Goal: Task Accomplishment & Management: Complete application form

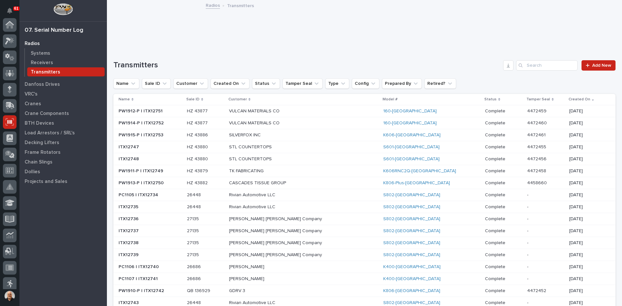
scroll to position [97, 0]
click at [41, 84] on p "Danfoss Drives" at bounding box center [42, 85] width 35 height 6
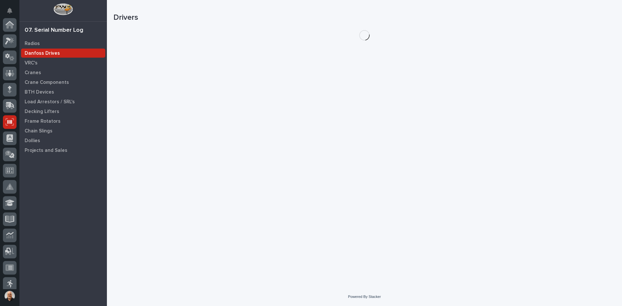
scroll to position [97, 0]
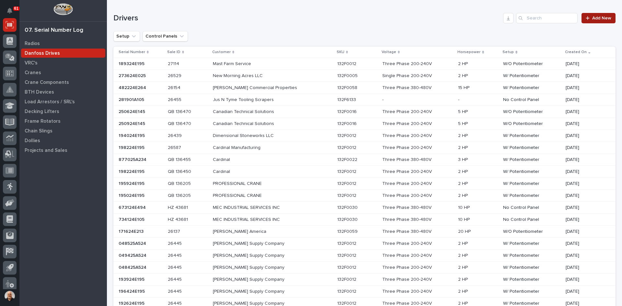
click at [592, 20] on span "Add New" at bounding box center [601, 18] width 19 height 5
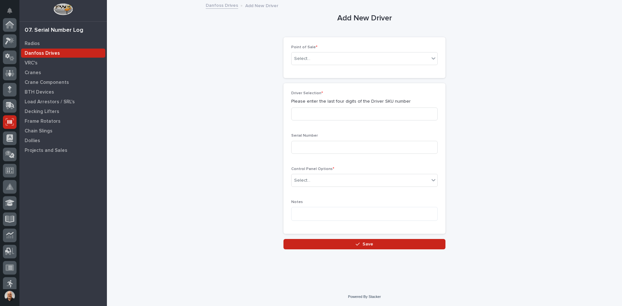
scroll to position [97, 0]
click at [321, 61] on div "Select..." at bounding box center [360, 58] width 138 height 11
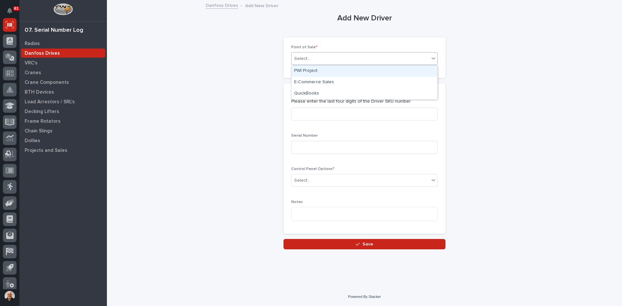
click at [310, 69] on div "PWI Project" at bounding box center [364, 70] width 146 height 11
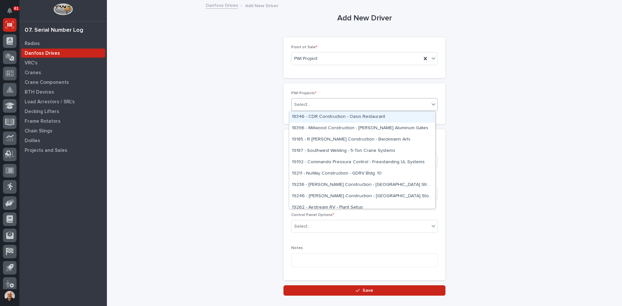
click at [311, 105] on div "Select..." at bounding box center [360, 104] width 138 height 11
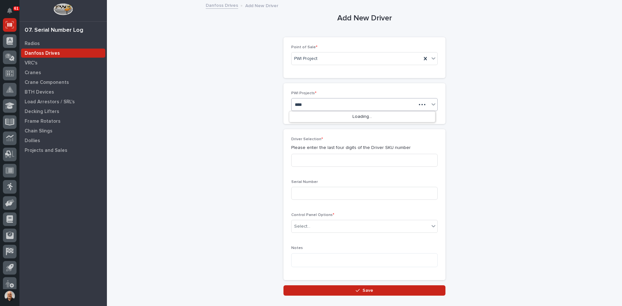
type input "*****"
click at [343, 118] on div "26824 - Keystone RV - Torque MP Freestanding System" at bounding box center [362, 116] width 146 height 11
click at [305, 162] on input at bounding box center [364, 160] width 146 height 13
type input "0014"
click at [300, 196] on input at bounding box center [364, 193] width 146 height 13
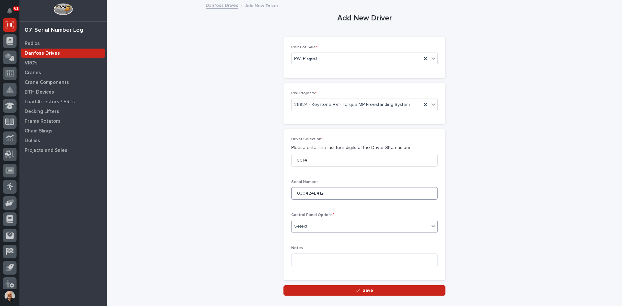
type input "030424E412"
click at [309, 227] on div "Select..." at bounding box center [360, 226] width 138 height 11
drag, startPoint x: 309, startPoint y: 244, endPoint x: 309, endPoint y: 247, distance: 3.3
click at [309, 247] on div "W/O Potentiometer" at bounding box center [362, 249] width 146 height 11
click at [368, 291] on span "Save" at bounding box center [367, 290] width 11 height 6
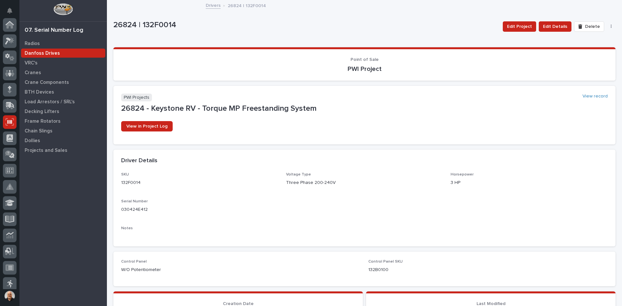
scroll to position [97, 0]
click at [213, 6] on link "Drivers" at bounding box center [213, 4] width 15 height 7
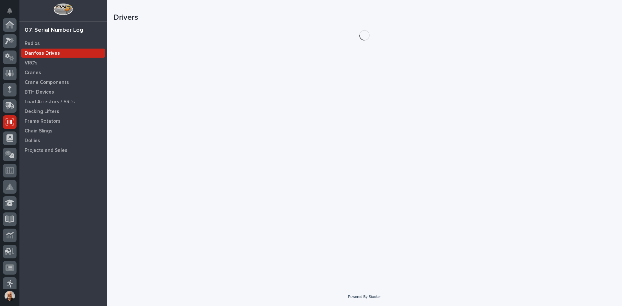
scroll to position [97, 0]
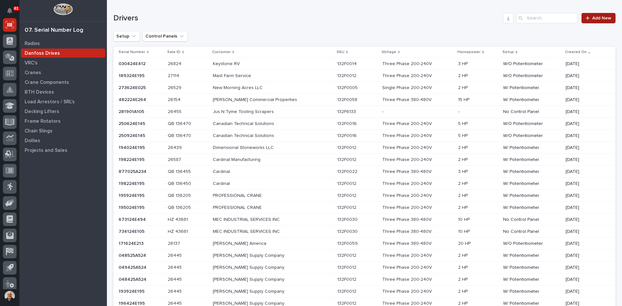
click at [592, 18] on span "Add New" at bounding box center [601, 18] width 19 height 5
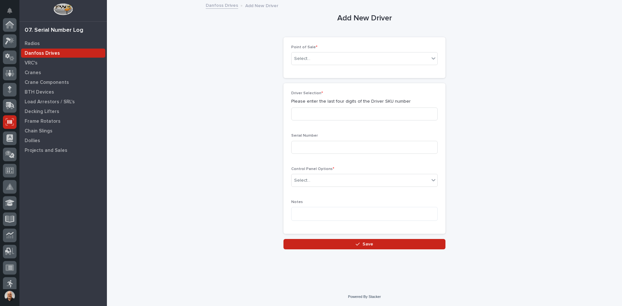
scroll to position [97, 0]
click at [335, 58] on div "Select..." at bounding box center [360, 58] width 138 height 11
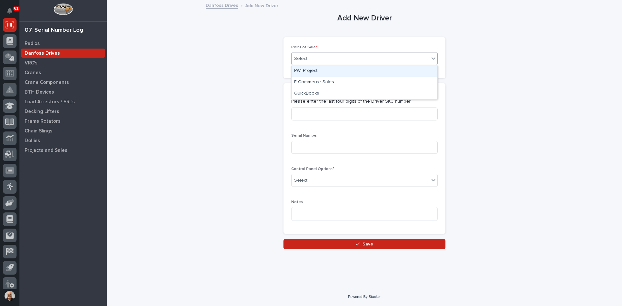
click at [309, 70] on div "PWI Project" at bounding box center [364, 70] width 146 height 11
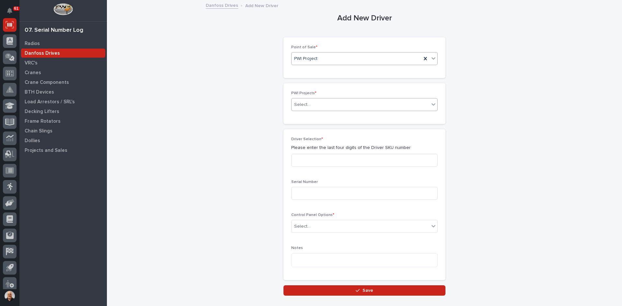
click at [326, 105] on div "Select..." at bounding box center [360, 104] width 138 height 11
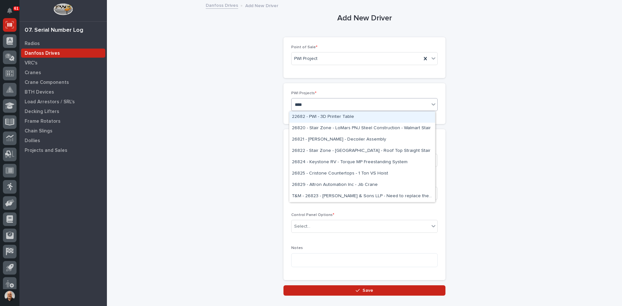
type input "*****"
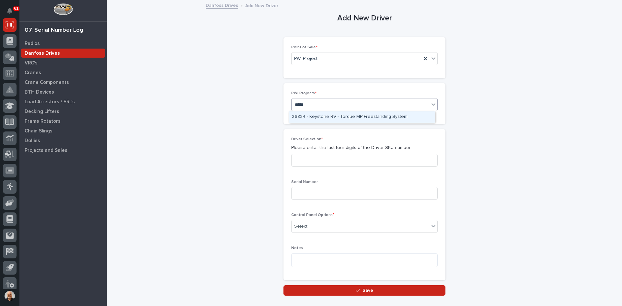
click at [325, 115] on div "26824 - Keystone RV - Torque MP Freestanding System" at bounding box center [362, 116] width 146 height 11
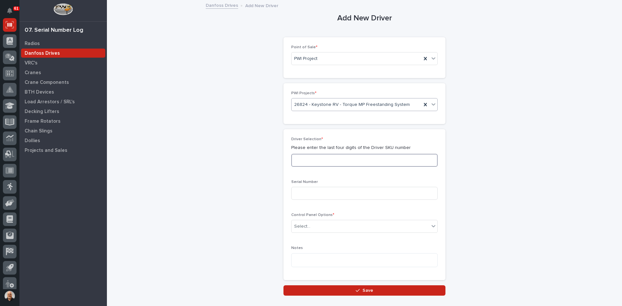
click at [295, 162] on input at bounding box center [364, 160] width 146 height 13
type input "0014"
click at [305, 194] on input at bounding box center [364, 193] width 146 height 13
type input "117024E145"
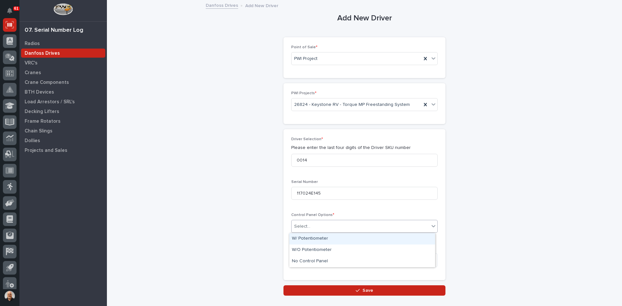
click at [331, 226] on div "Select..." at bounding box center [360, 226] width 138 height 11
click at [310, 249] on div "W/O Potentiometer" at bounding box center [362, 249] width 146 height 11
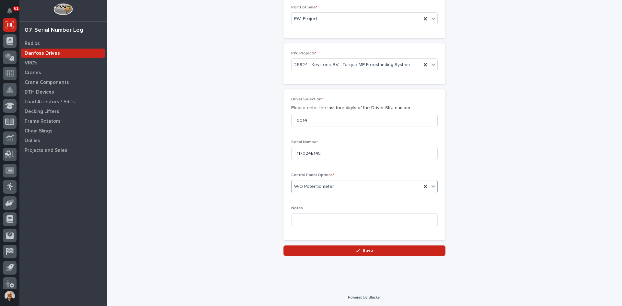
scroll to position [40, 0]
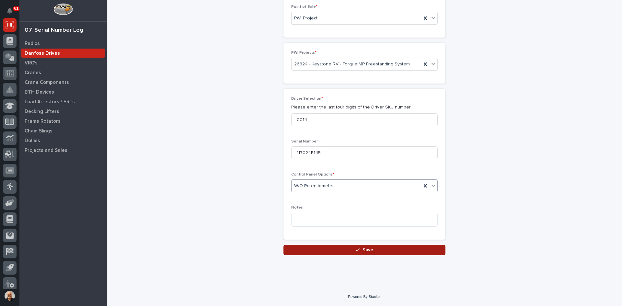
click at [364, 250] on span "Save" at bounding box center [367, 250] width 11 height 6
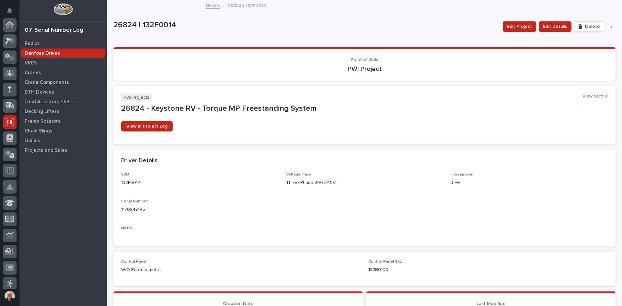
scroll to position [97, 0]
click at [551, 25] on span "Edit Details" at bounding box center [555, 27] width 24 height 8
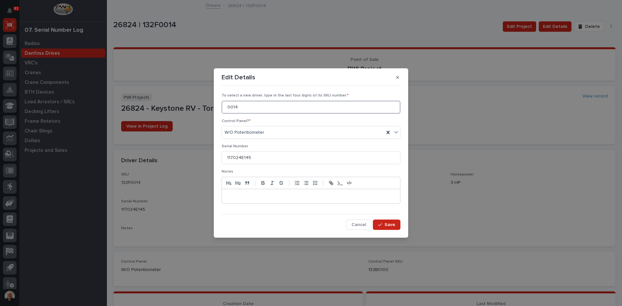
click at [238, 106] on input "0014" at bounding box center [310, 107] width 179 height 13
type input "0012"
click at [253, 157] on input "117024E145" at bounding box center [310, 157] width 179 height 13
type input "1"
type input "191224E195"
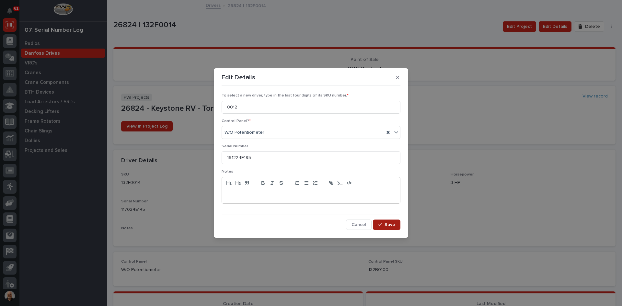
click at [385, 225] on span "Save" at bounding box center [389, 225] width 11 height 6
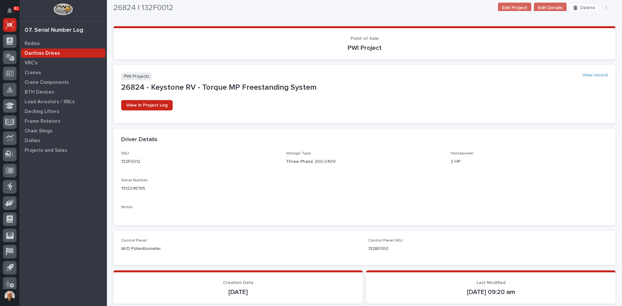
scroll to position [0, 0]
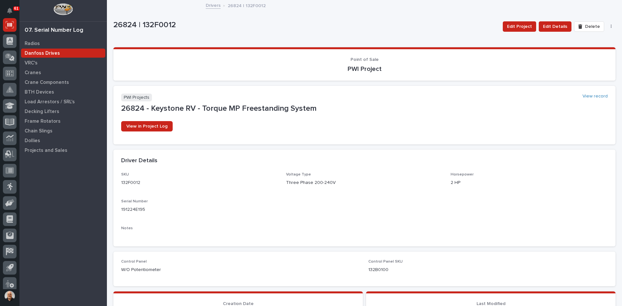
click at [208, 7] on link "Drivers" at bounding box center [213, 4] width 15 height 7
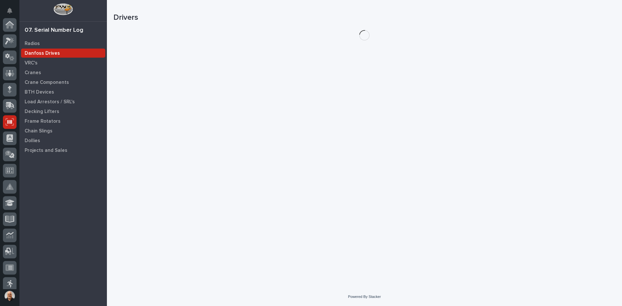
scroll to position [97, 0]
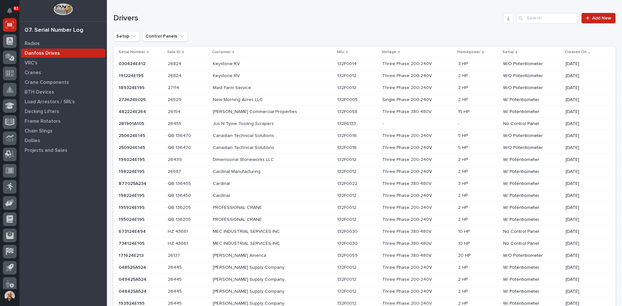
click at [309, 62] on p at bounding box center [269, 64] width 113 height 6
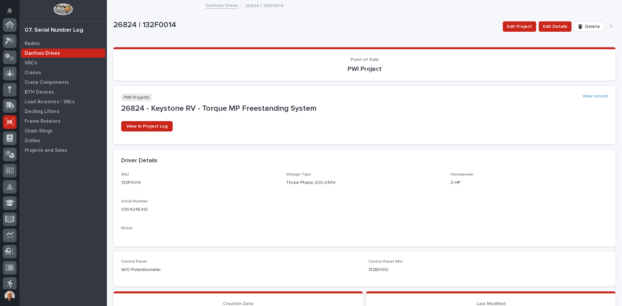
scroll to position [97, 0]
click at [549, 26] on span "Edit Details" at bounding box center [555, 27] width 24 height 8
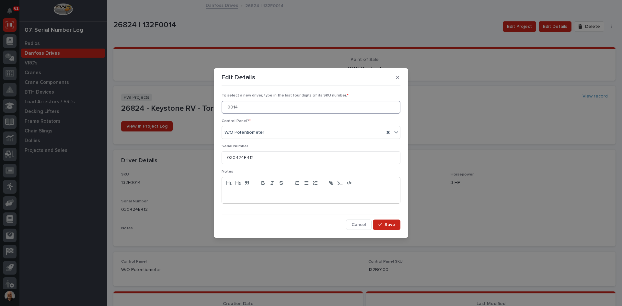
click at [238, 106] on input "0014" at bounding box center [310, 107] width 179 height 13
type input "0012"
click at [253, 157] on input "030424E412" at bounding box center [310, 157] width 179 height 13
type input "0"
type input "197424E195"
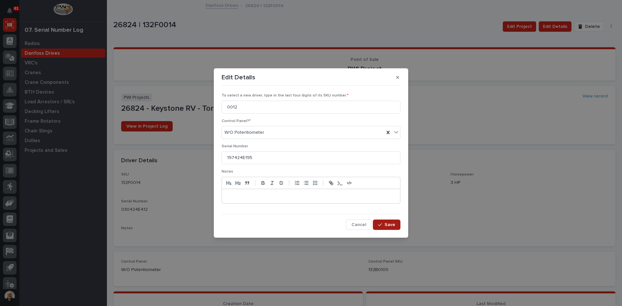
click at [386, 226] on span "Save" at bounding box center [389, 225] width 11 height 6
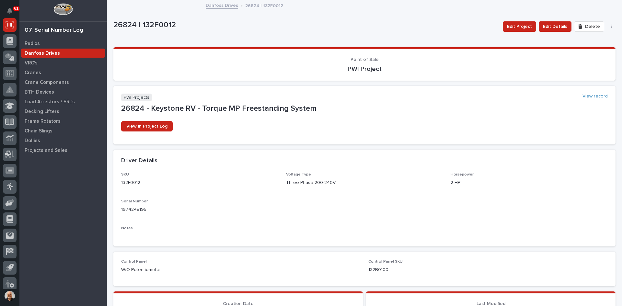
click at [219, 6] on link "Danfoss Drives" at bounding box center [222, 4] width 32 height 7
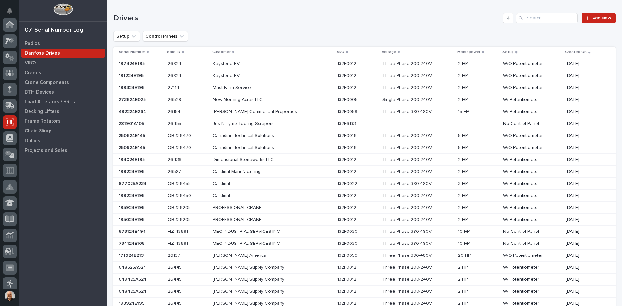
scroll to position [97, 0]
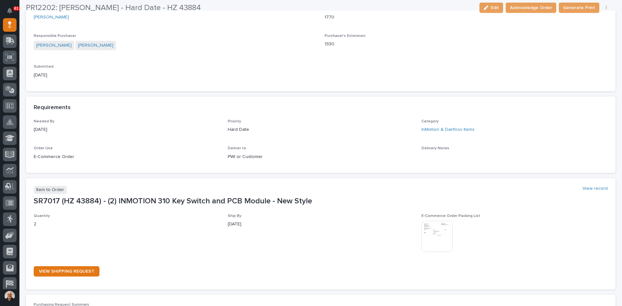
scroll to position [227, 0]
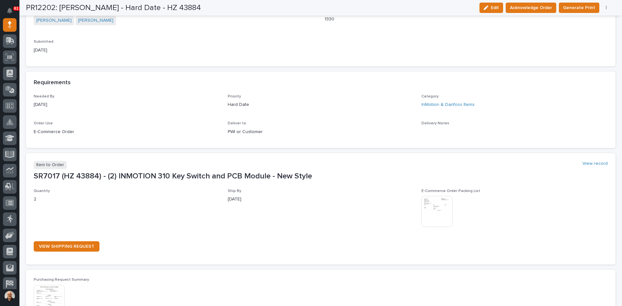
click at [434, 212] on img at bounding box center [436, 211] width 31 height 31
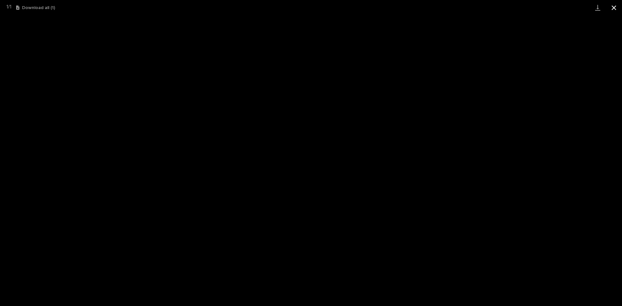
click at [613, 8] on button "Close gallery" at bounding box center [613, 7] width 16 height 15
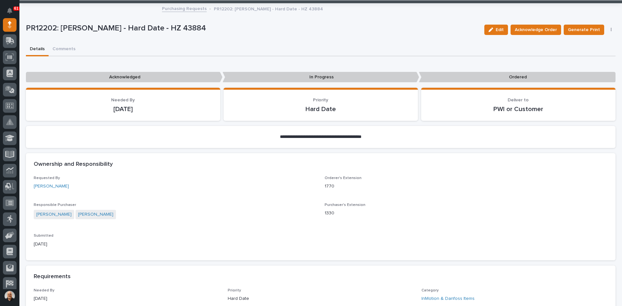
scroll to position [32, 0]
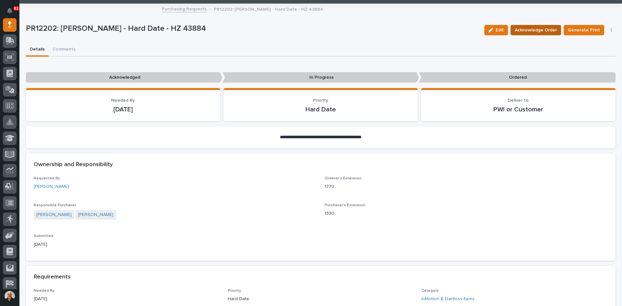
click at [532, 30] on span "Acknowledge Order" at bounding box center [535, 30] width 42 height 8
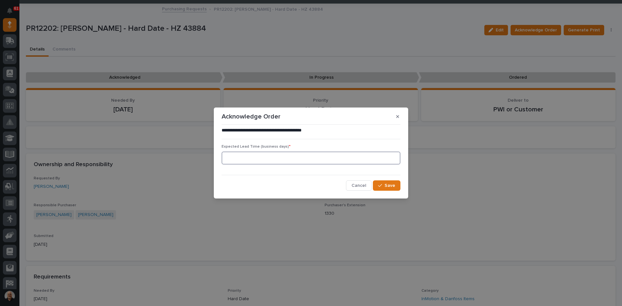
click at [231, 160] on input at bounding box center [310, 158] width 179 height 13
type input "5"
click at [387, 185] on span "Save" at bounding box center [389, 186] width 11 height 6
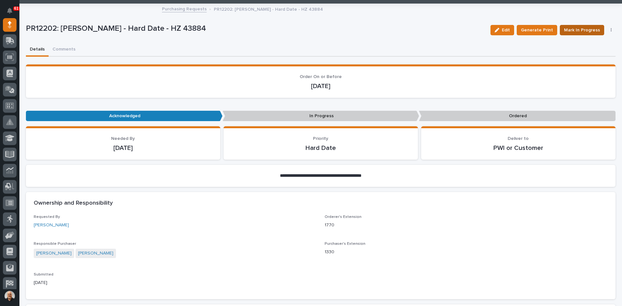
click at [570, 28] on span "Mark In Progress" at bounding box center [582, 30] width 36 height 8
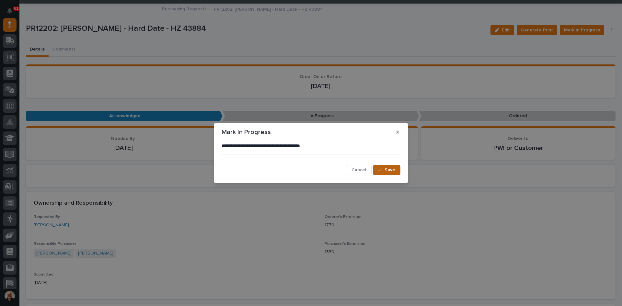
click at [391, 169] on span "Save" at bounding box center [389, 170] width 11 height 6
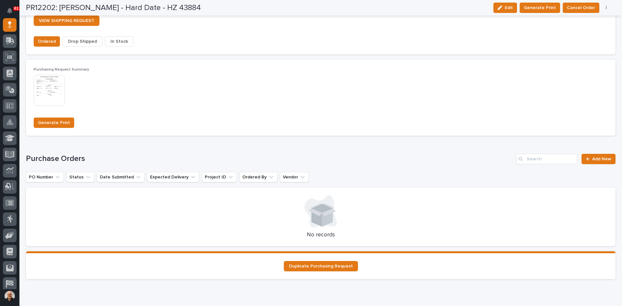
scroll to position [583, 0]
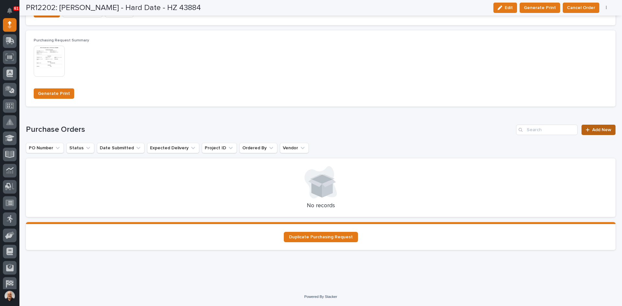
click at [592, 129] on span "Add New" at bounding box center [601, 130] width 19 height 5
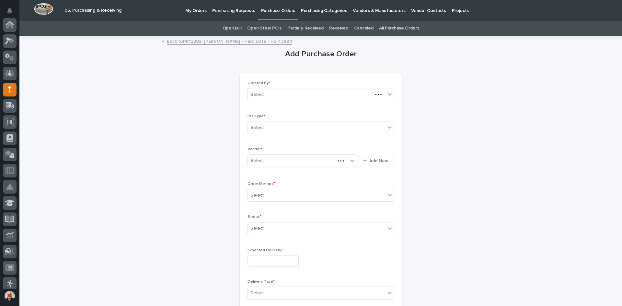
scroll to position [65, 0]
click at [272, 125] on div "Select..." at bounding box center [317, 127] width 138 height 11
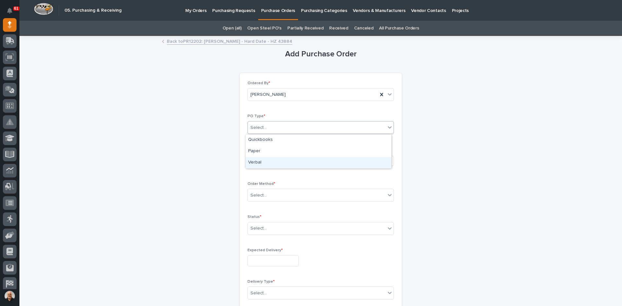
click at [260, 161] on div "Verbal" at bounding box center [318, 162] width 146 height 11
click at [266, 159] on div "Select..." at bounding box center [298, 160] width 100 height 11
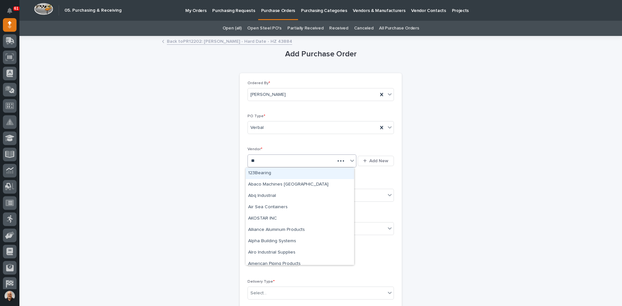
type input "***"
click at [273, 176] on div "InMotion Controls Inc" at bounding box center [299, 173] width 108 height 11
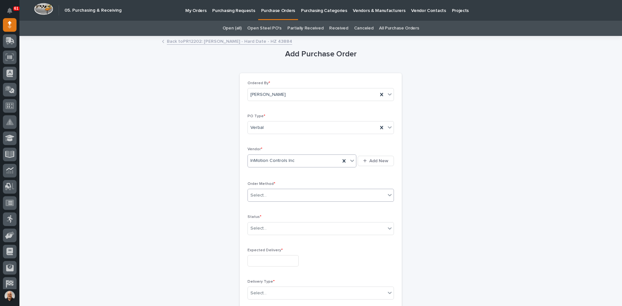
click at [273, 193] on div "Select..." at bounding box center [317, 195] width 138 height 11
click at [260, 217] on div "Email" at bounding box center [318, 218] width 146 height 11
click at [273, 230] on div "Select..." at bounding box center [317, 228] width 138 height 11
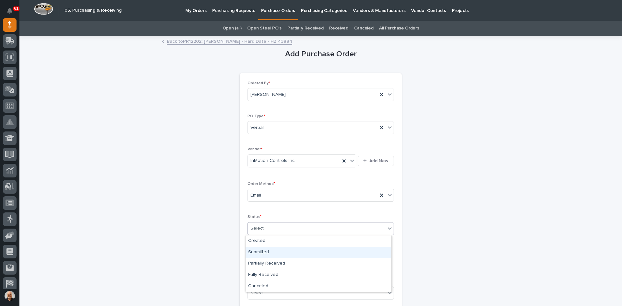
click at [260, 252] on div "Submitted" at bounding box center [318, 252] width 146 height 11
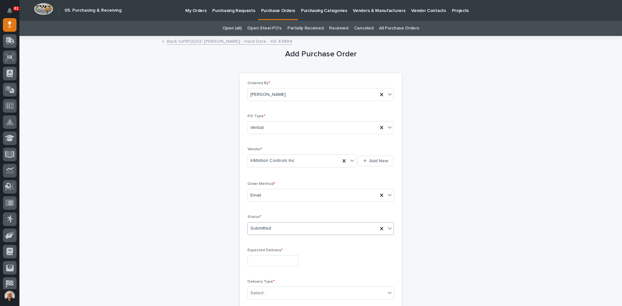
click at [266, 259] on input "text" at bounding box center [272, 260] width 51 height 11
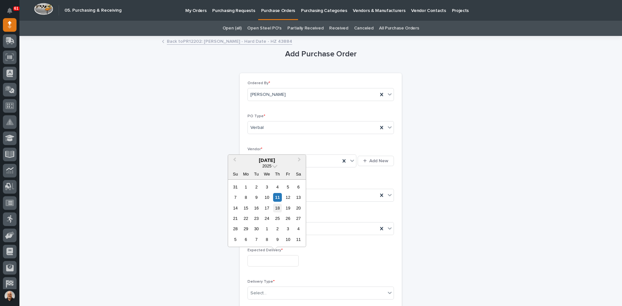
click at [279, 208] on div "18" at bounding box center [277, 208] width 9 height 9
type input "**********"
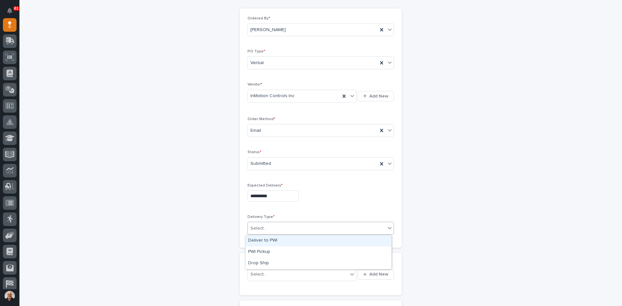
click at [268, 228] on div "Select..." at bounding box center [317, 228] width 138 height 11
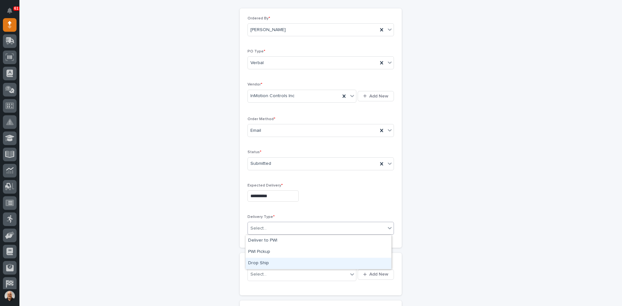
click at [262, 262] on div "Drop Ship" at bounding box center [318, 263] width 146 height 11
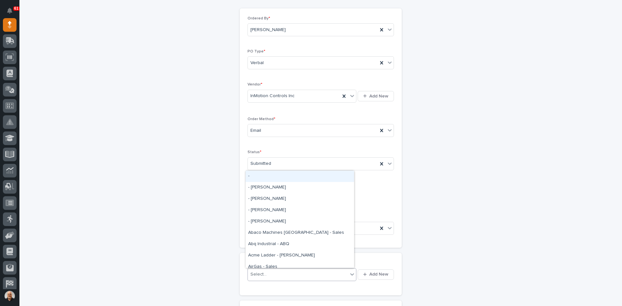
click at [267, 275] on div "Select..." at bounding box center [298, 274] width 100 height 11
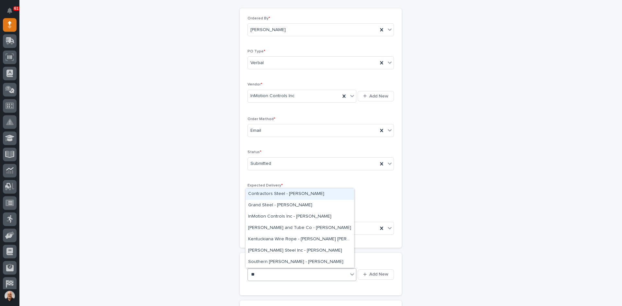
type input "***"
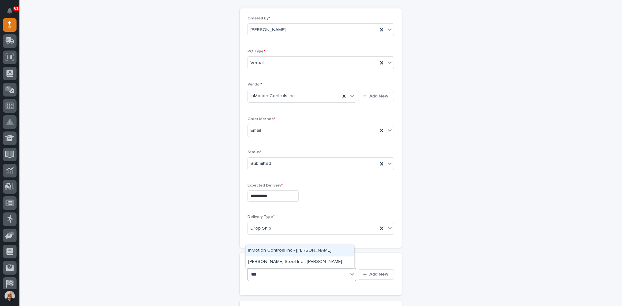
click at [277, 250] on div "InMotion Controls Inc - Jason Lechner" at bounding box center [299, 250] width 108 height 11
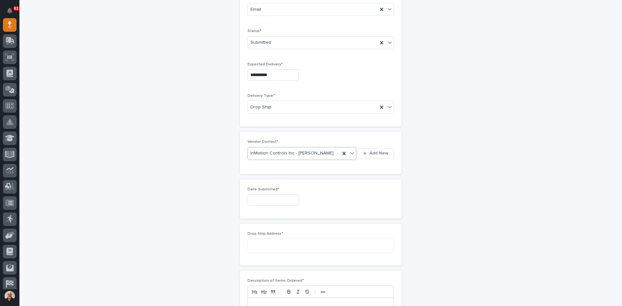
scroll to position [194, 0]
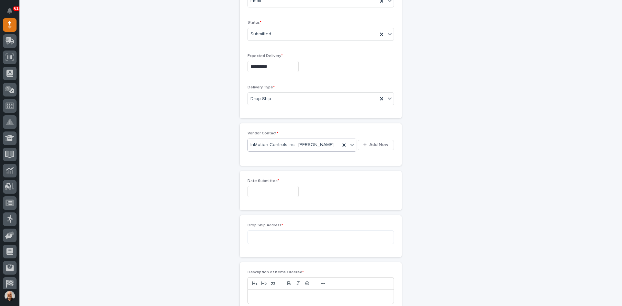
click at [257, 191] on input "text" at bounding box center [272, 191] width 51 height 11
click at [277, 128] on div "11" at bounding box center [277, 128] width 9 height 9
type input "**********"
click at [249, 233] on textarea at bounding box center [320, 237] width 146 height 14
type textarea "*"
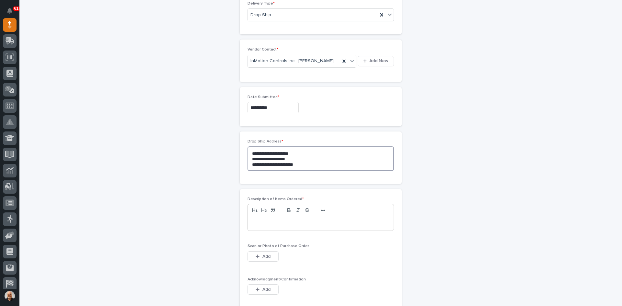
scroll to position [324, 0]
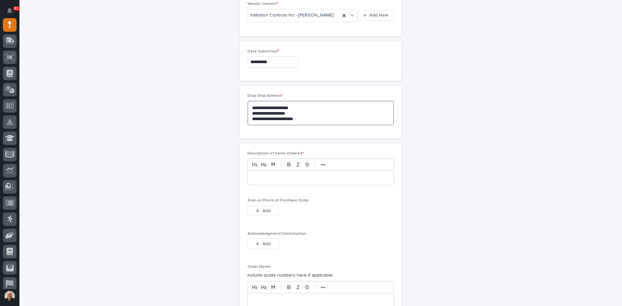
type textarea "**********"
click at [253, 178] on p at bounding box center [321, 177] width 136 height 6
click at [266, 209] on span "Add" at bounding box center [266, 211] width 8 height 6
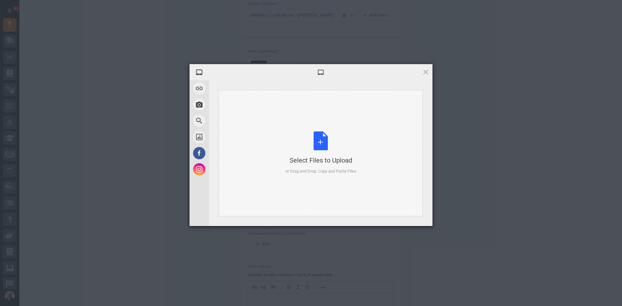
click at [315, 142] on div "Select Files to Upload or Drag and Drop, Copy and Paste Files" at bounding box center [320, 152] width 71 height 43
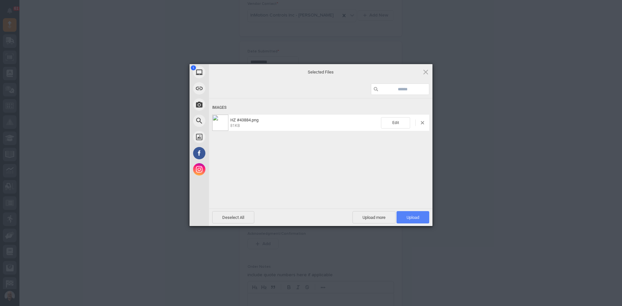
click at [411, 217] on span "Upload 1" at bounding box center [412, 217] width 13 height 5
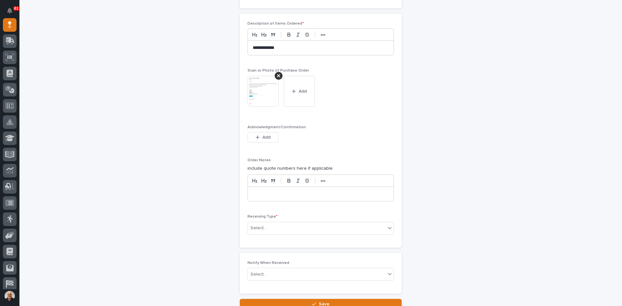
scroll to position [465, 0]
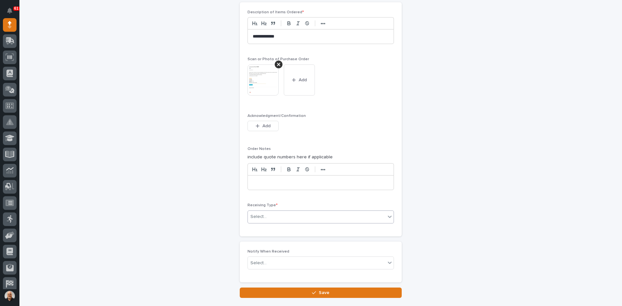
click at [268, 218] on div "Select..." at bounding box center [317, 216] width 138 height 11
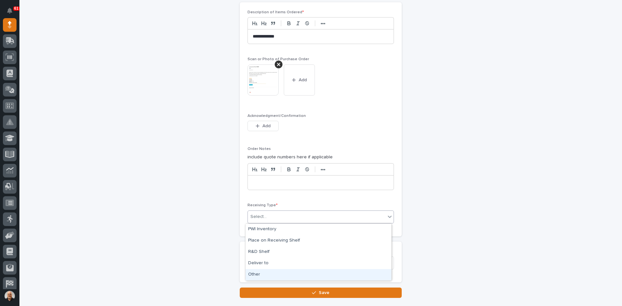
click at [257, 275] on div "Other" at bounding box center [318, 274] width 146 height 11
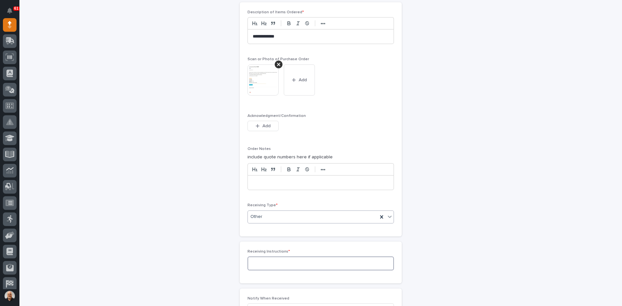
click at [263, 264] on textarea at bounding box center [320, 263] width 146 height 14
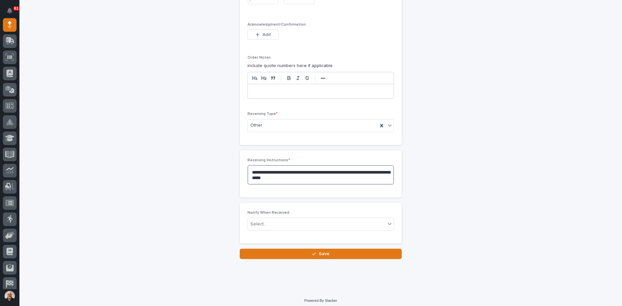
scroll to position [560, 0]
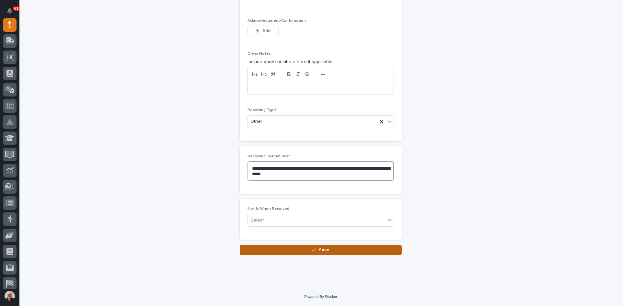
type textarea "**********"
click at [321, 250] on span "Save" at bounding box center [324, 250] width 11 height 6
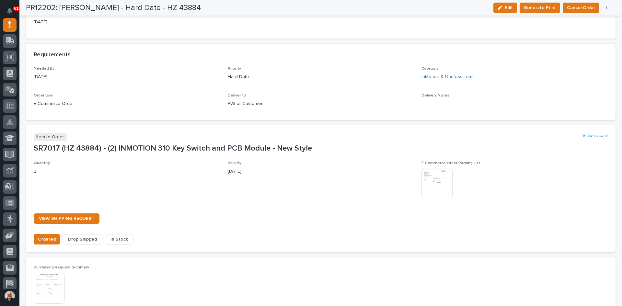
scroll to position [347, 0]
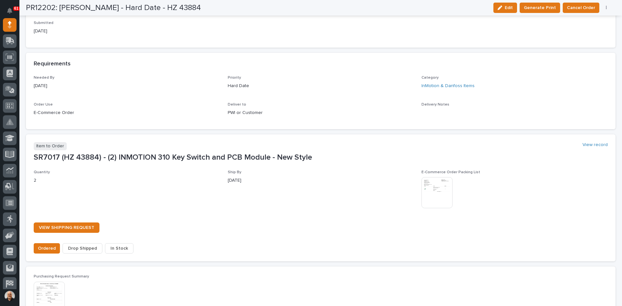
click at [78, 248] on span "Drop Shipped" at bounding box center [82, 248] width 29 height 8
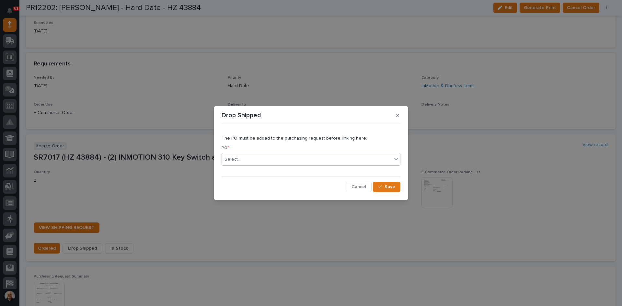
click at [248, 162] on div "Select..." at bounding box center [307, 159] width 170 height 11
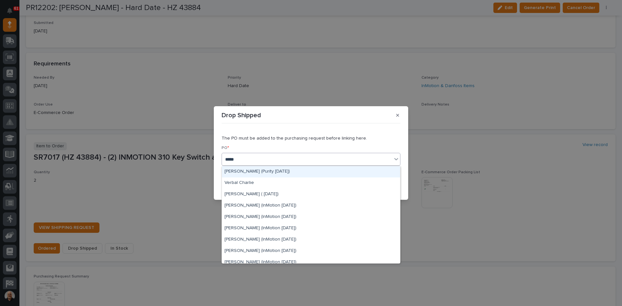
type input "******"
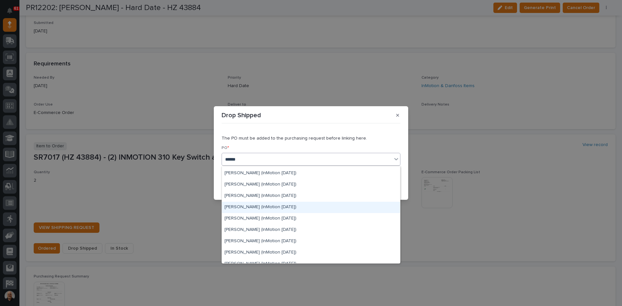
scroll to position [486, 0]
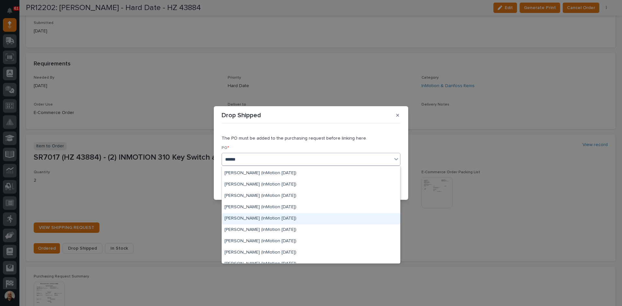
click at [268, 219] on div "Verbal Charlie (InMotion 9/11/25)" at bounding box center [311, 218] width 178 height 11
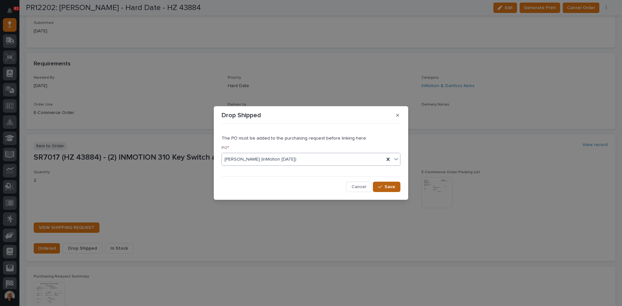
click at [388, 185] on span "Save" at bounding box center [389, 187] width 11 height 6
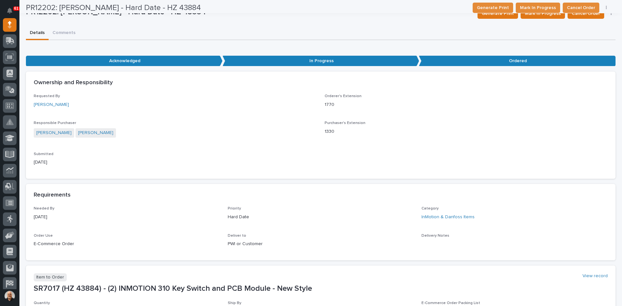
scroll to position [0, 0]
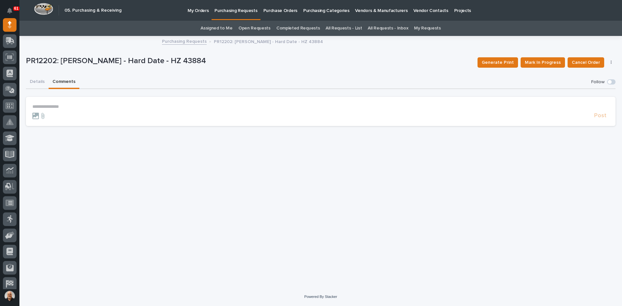
click at [65, 81] on button "Comments" at bounding box center [64, 82] width 31 height 14
click at [58, 106] on p "**********" at bounding box center [320, 107] width 576 height 6
click at [42, 116] on span "Mike Johnson" at bounding box center [52, 116] width 36 height 5
click at [67, 106] on p "**********" at bounding box center [320, 107] width 576 height 6
click at [84, 129] on span "Caleb Oetjen" at bounding box center [84, 130] width 36 height 5
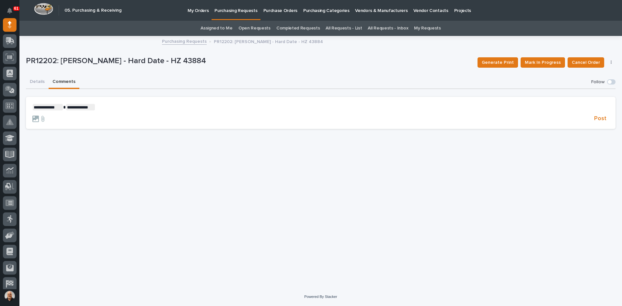
click at [97, 105] on p "**********" at bounding box center [320, 107] width 576 height 6
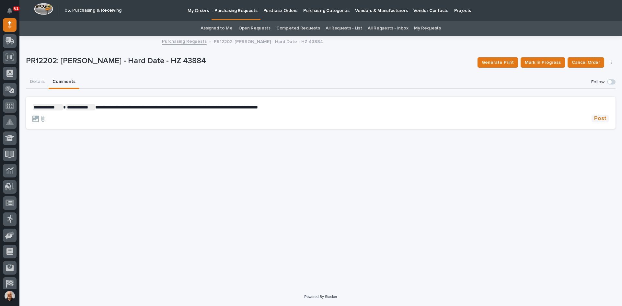
click at [602, 119] on span "Post" at bounding box center [600, 118] width 12 height 7
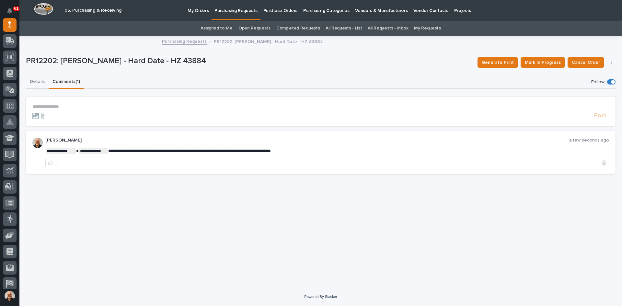
click at [33, 80] on button "Details" at bounding box center [37, 82] width 23 height 14
